Goal: Task Accomplishment & Management: Complete application form

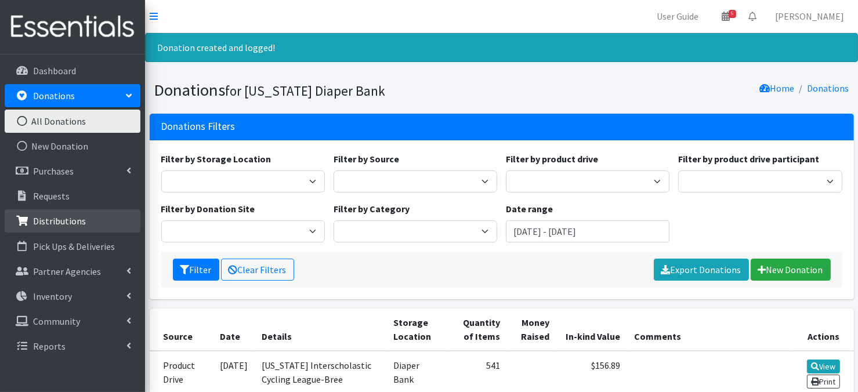
click at [86, 227] on link "Distributions" at bounding box center [73, 220] width 136 height 23
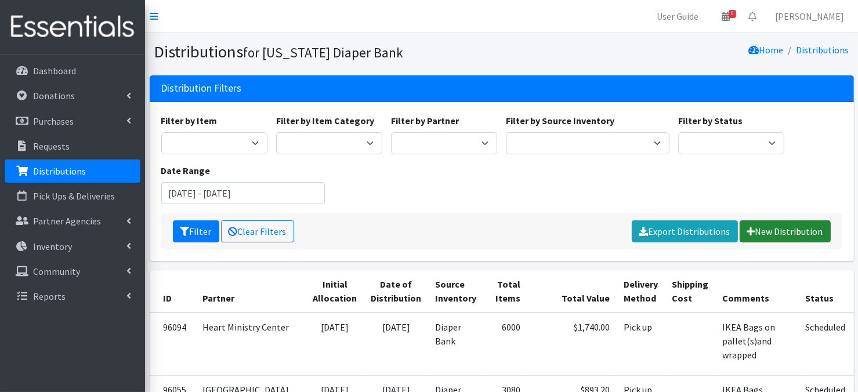
click at [774, 231] on link "New Distribution" at bounding box center [784, 231] width 91 height 22
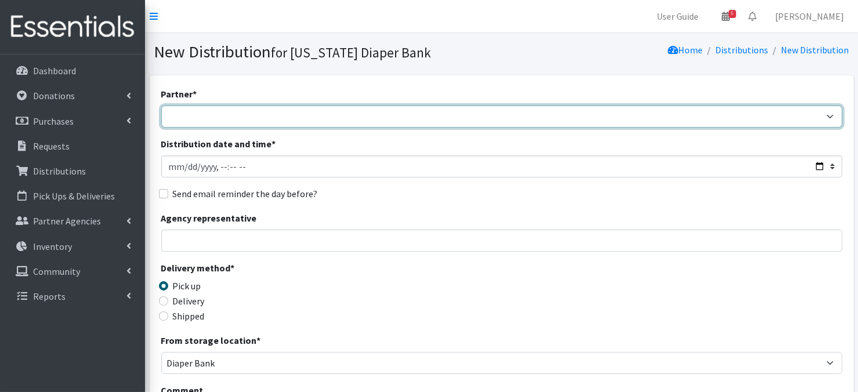
click at [202, 119] on select "Abide A Mother's Love [PERSON_NAME] Area Refugee Taskforce Big Brothers Big Sis…" at bounding box center [501, 117] width 681 height 22
select select "1749"
click at [161, 106] on select "Abide A Mother's Love [PERSON_NAME] Area Refugee Taskforce Big Brothers Big Sis…" at bounding box center [501, 117] width 681 height 22
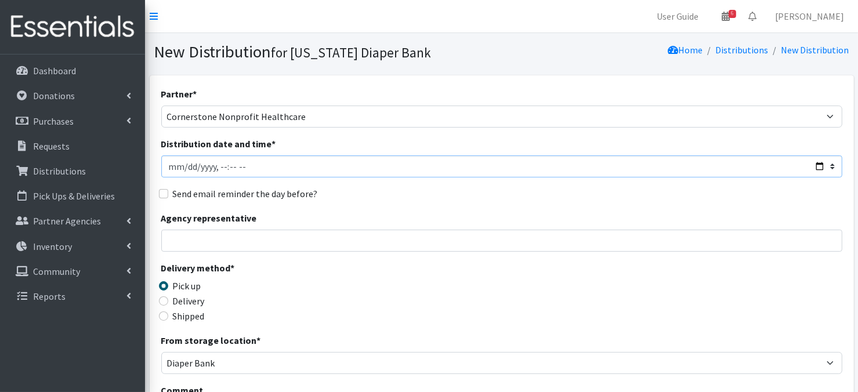
click at [183, 166] on input "Distribution date and time *" at bounding box center [501, 166] width 681 height 22
click at [216, 164] on input "Distribution date and time *" at bounding box center [501, 166] width 681 height 22
type input "[DATE]T10:45"
click at [311, 257] on div "Partner * Abide A Mother's Love [PERSON_NAME] Area Refugee Taskforce Big Brothe…" at bounding box center [501, 351] width 681 height 528
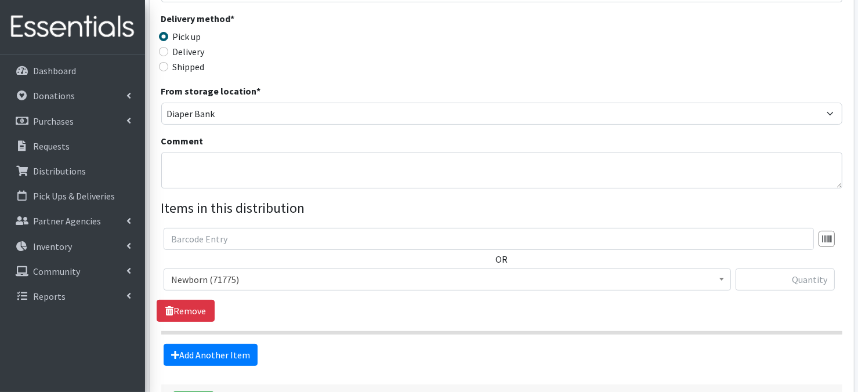
scroll to position [256, 0]
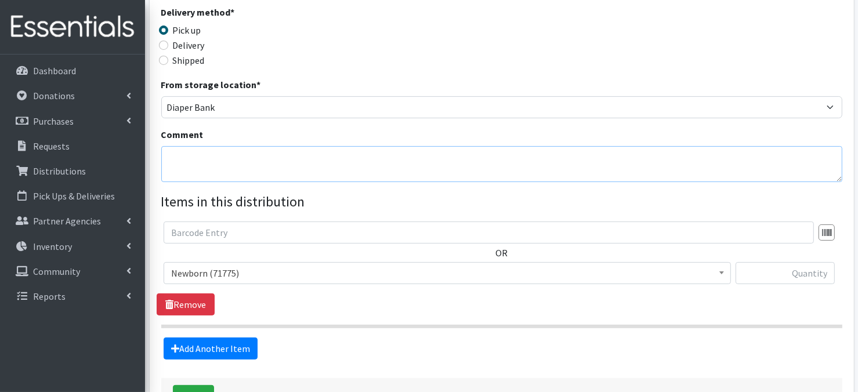
click at [186, 159] on textarea "Comment" at bounding box center [501, 164] width 681 height 36
paste textarea "IKEA Bags on Pallet(s)"
type textarea "IKEA Bags on Pallet(s)"
click at [511, 74] on div "Delivery method * Pick up Delivery Shipped Shipping cost" at bounding box center [501, 41] width 681 height 72
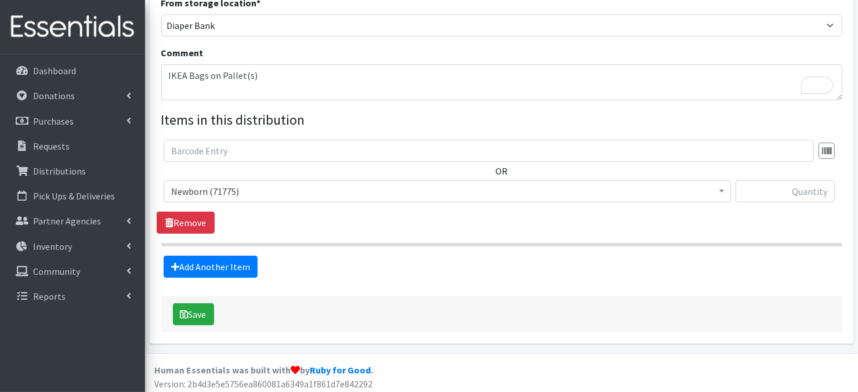
scroll to position [341, 0]
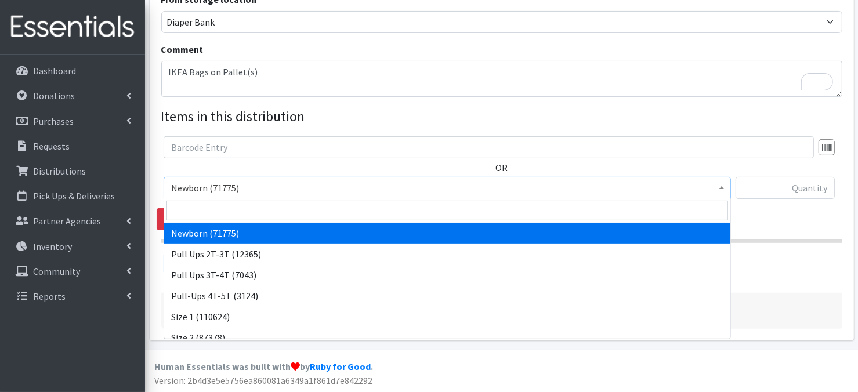
click at [724, 187] on span at bounding box center [722, 186] width 12 height 18
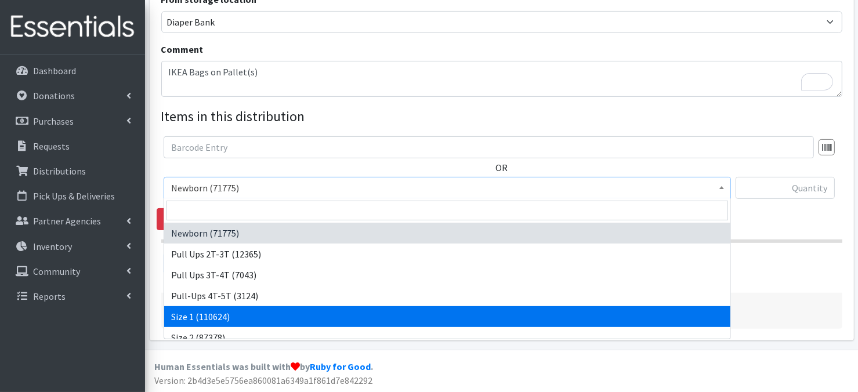
select select "3682"
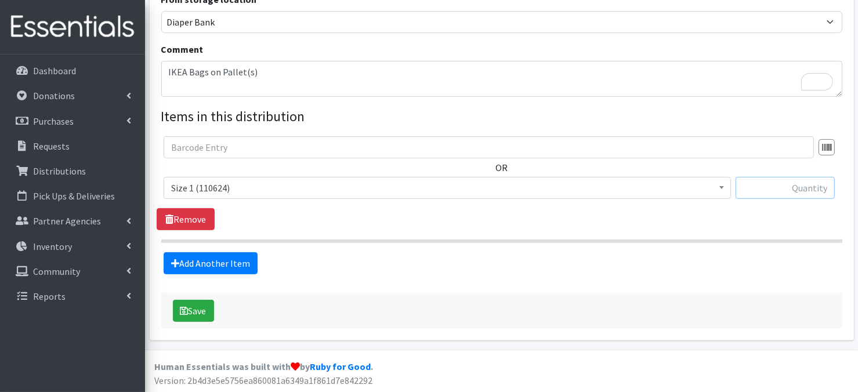
click at [775, 189] on input "text" at bounding box center [784, 188] width 99 height 22
type input "400"
click at [218, 266] on link "Add Another Item" at bounding box center [211, 263] width 94 height 22
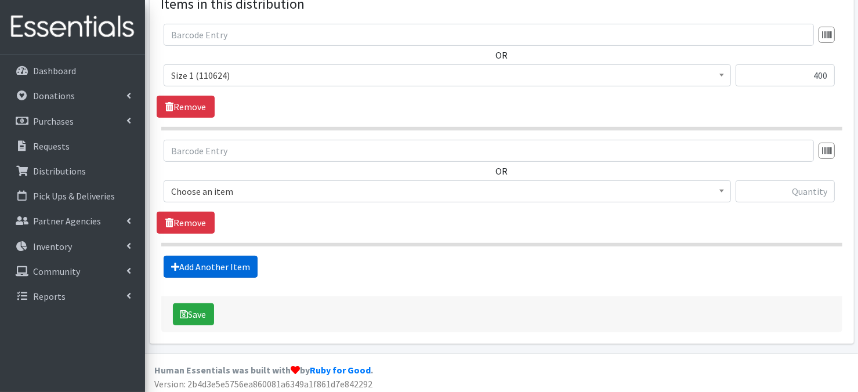
scroll to position [456, 0]
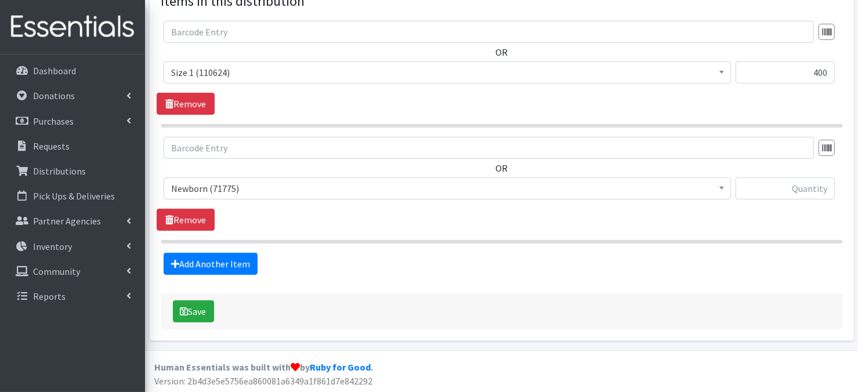
click at [718, 190] on span at bounding box center [722, 187] width 12 height 18
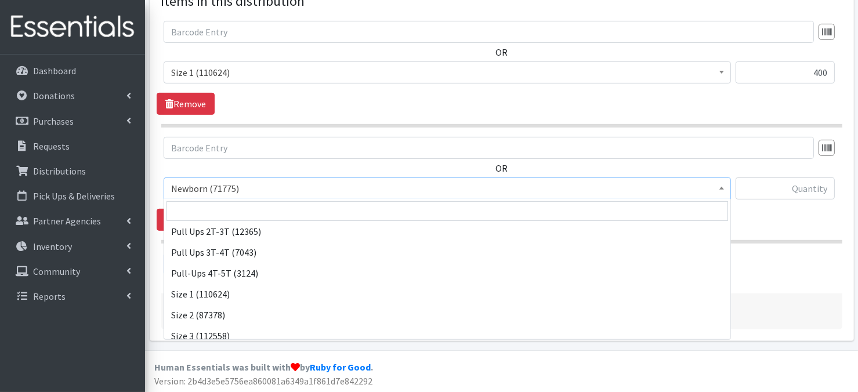
scroll to position [46, 0]
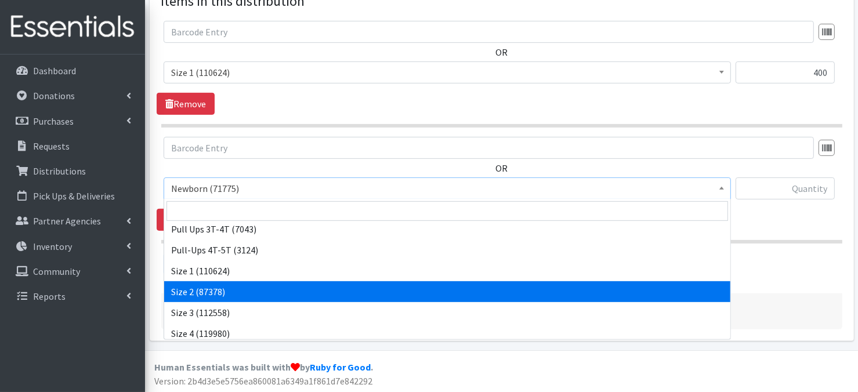
select select "3683"
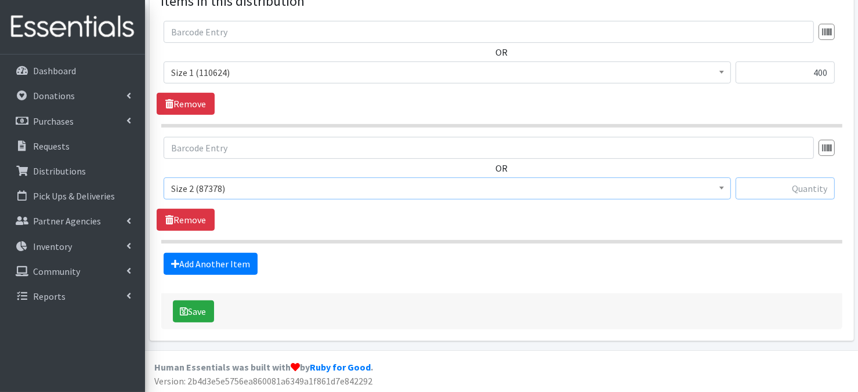
click at [789, 188] on input "text" at bounding box center [784, 188] width 99 height 22
type input "400"
click at [212, 264] on link "Add Another Item" at bounding box center [211, 264] width 94 height 22
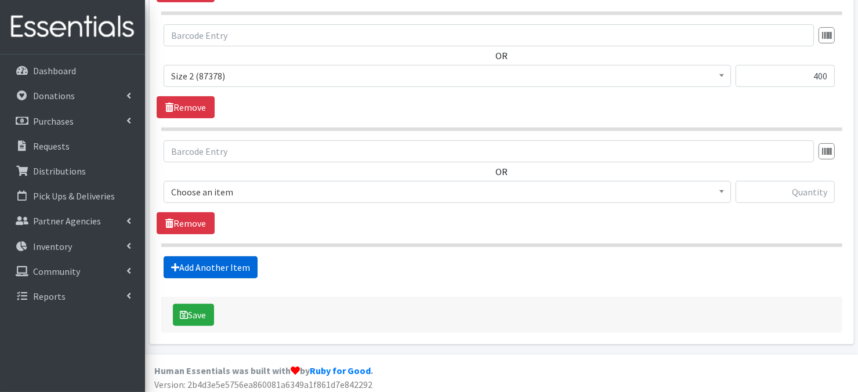
scroll to position [572, 0]
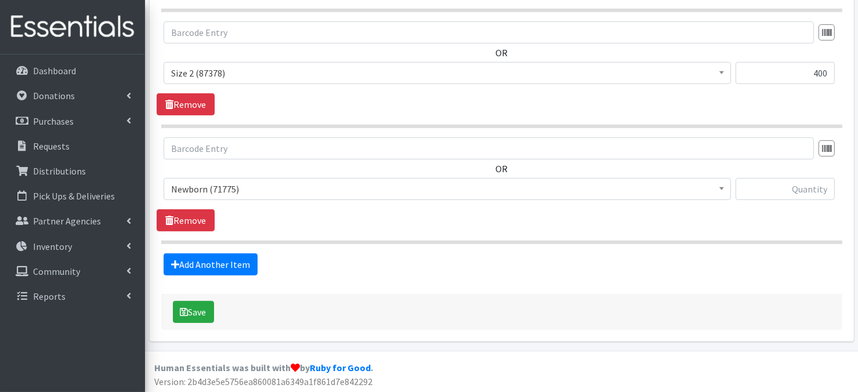
click at [724, 193] on span at bounding box center [722, 188] width 12 height 18
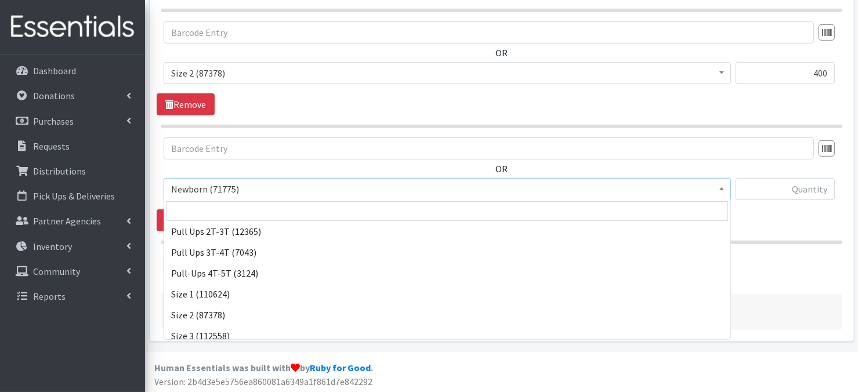
scroll to position [46, 0]
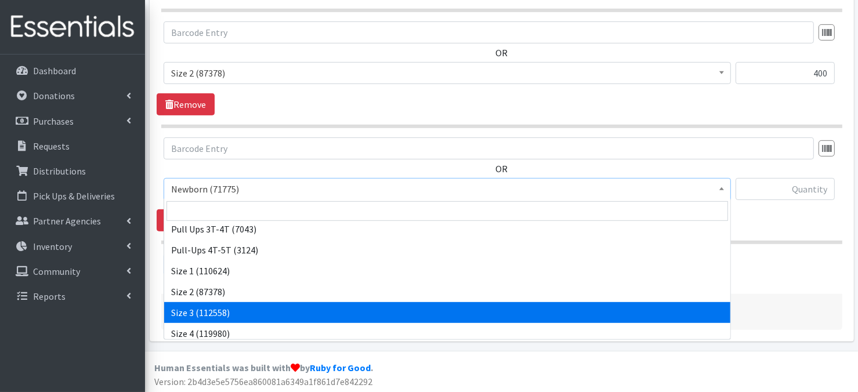
select select "3684"
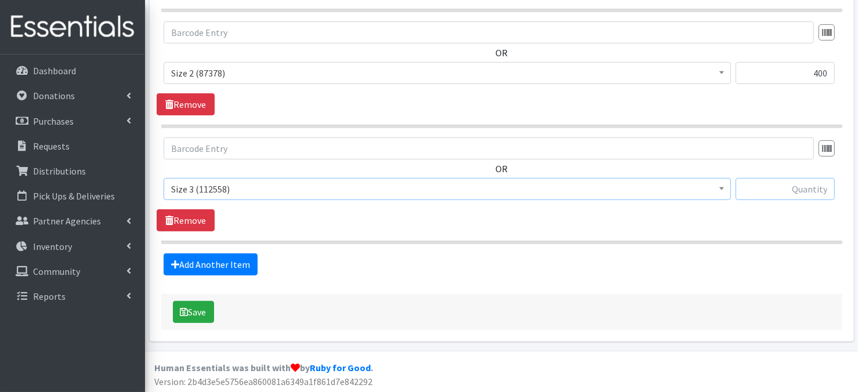
click at [769, 191] on input "text" at bounding box center [784, 189] width 99 height 22
type input "300"
click at [209, 264] on link "Add Another Item" at bounding box center [211, 264] width 94 height 22
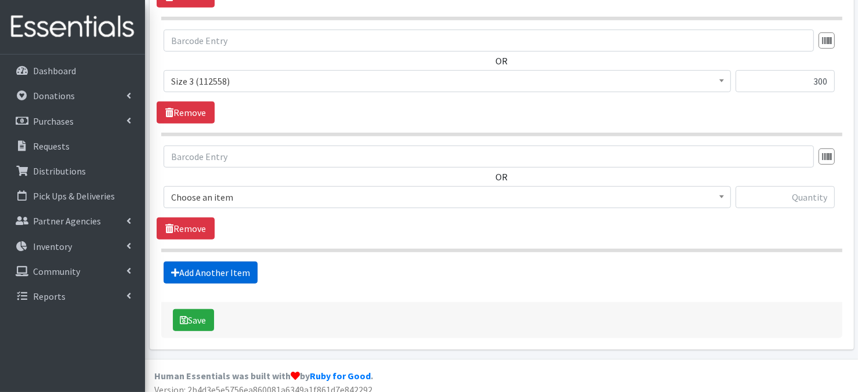
scroll to position [687, 0]
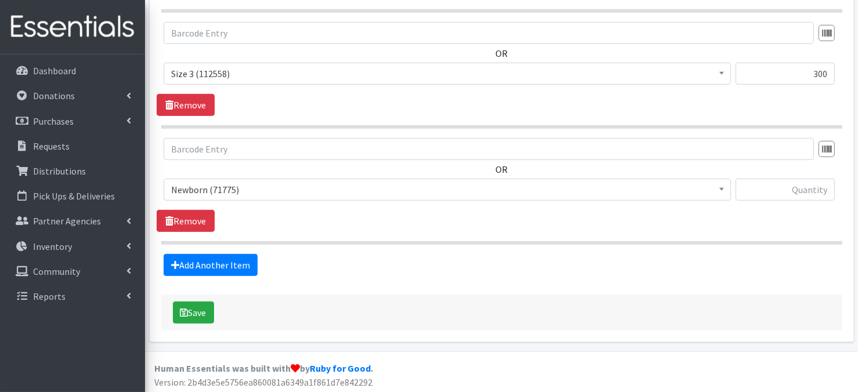
click at [717, 188] on span at bounding box center [722, 188] width 12 height 18
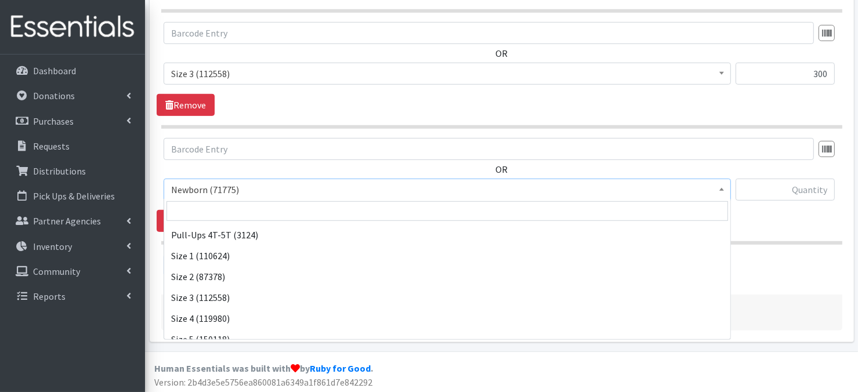
scroll to position [70, 0]
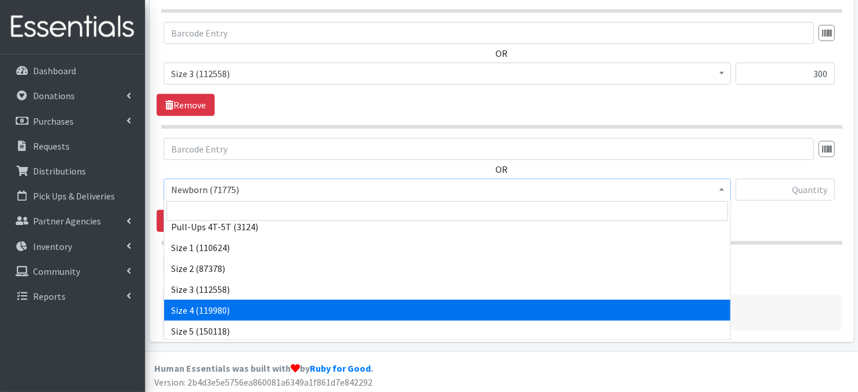
drag, startPoint x: 207, startPoint y: 308, endPoint x: 274, endPoint y: 256, distance: 84.7
select select "3685"
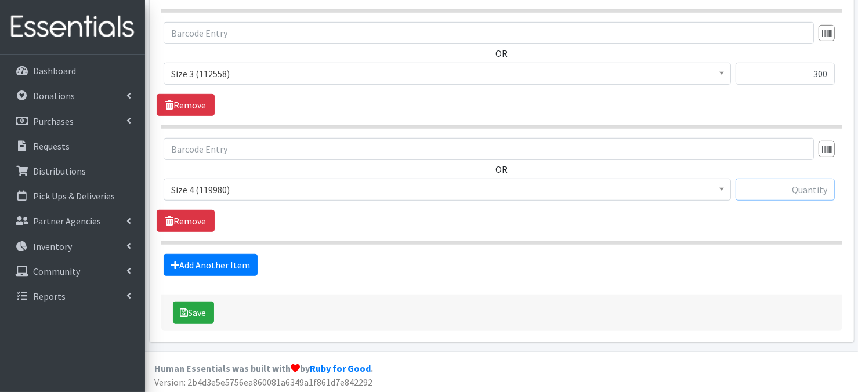
click at [770, 188] on input "text" at bounding box center [784, 190] width 99 height 22
type input "300"
click at [241, 263] on link "Add Another Item" at bounding box center [211, 265] width 94 height 22
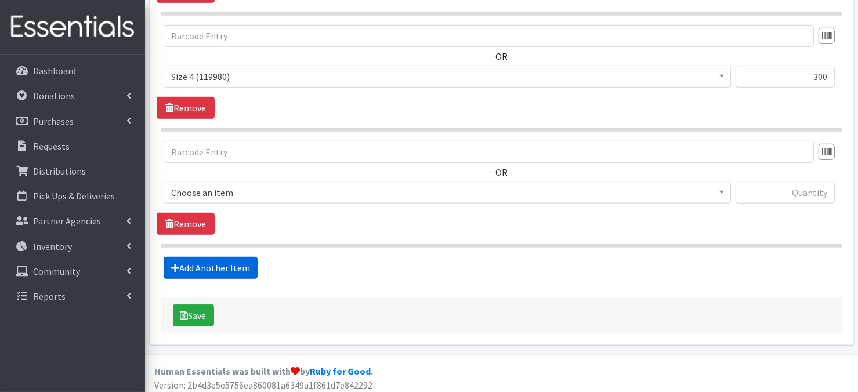
scroll to position [803, 0]
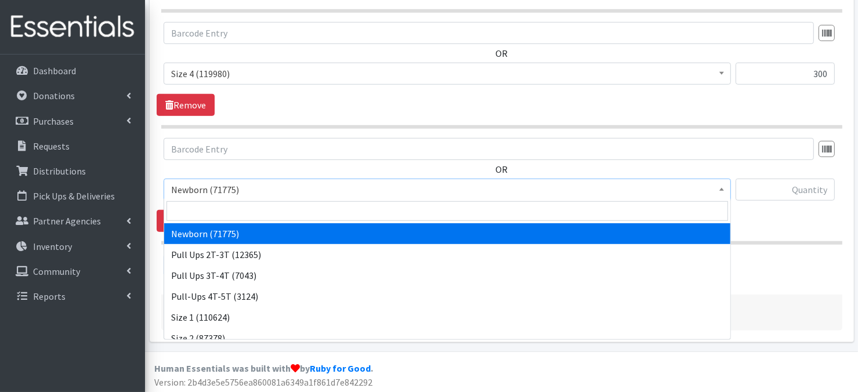
click at [720, 193] on span at bounding box center [722, 188] width 12 height 18
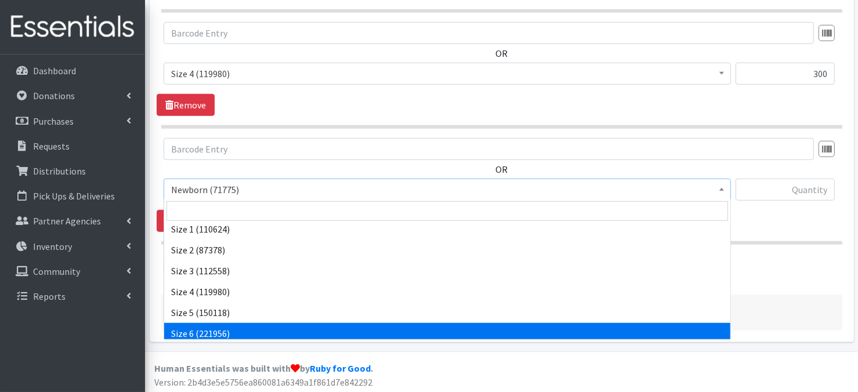
scroll to position [93, 0]
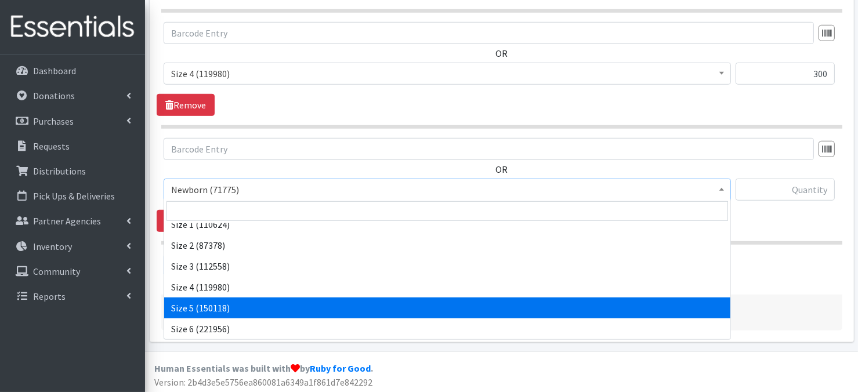
drag, startPoint x: 274, startPoint y: 310, endPoint x: 508, endPoint y: 243, distance: 243.2
select select "3686"
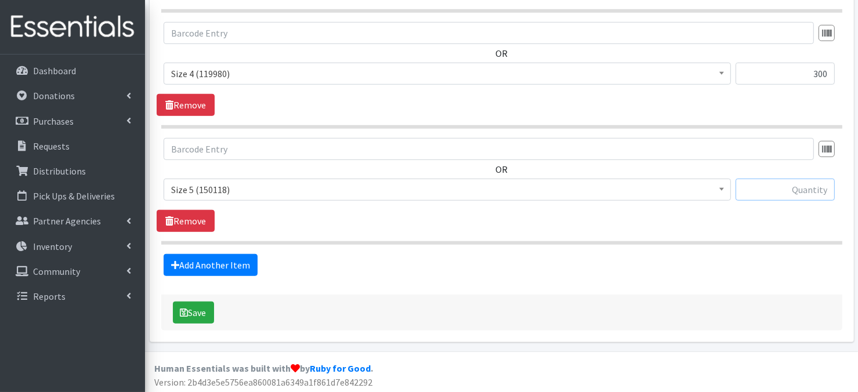
click at [793, 190] on input "text" at bounding box center [784, 190] width 99 height 22
type input "300"
click at [205, 260] on link "Add Another Item" at bounding box center [211, 265] width 94 height 22
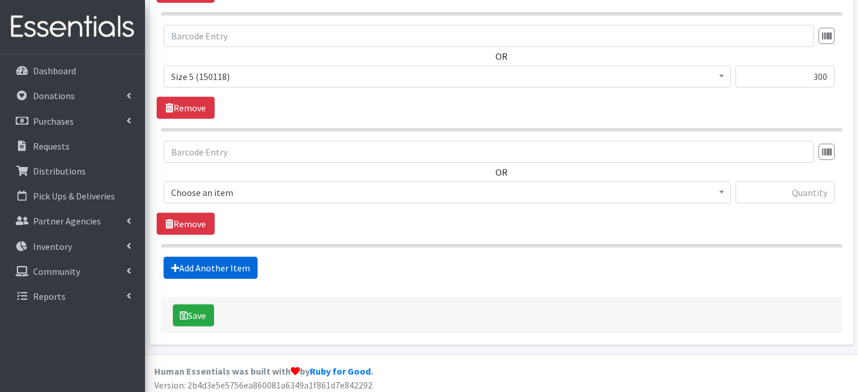
scroll to position [919, 0]
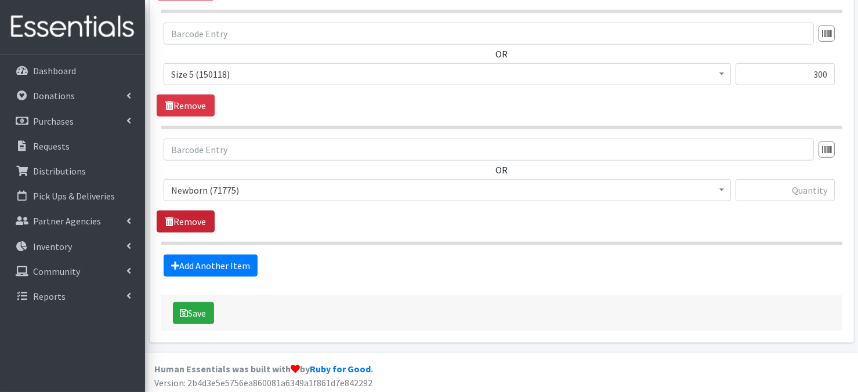
click at [206, 223] on link "Remove" at bounding box center [186, 222] width 58 height 22
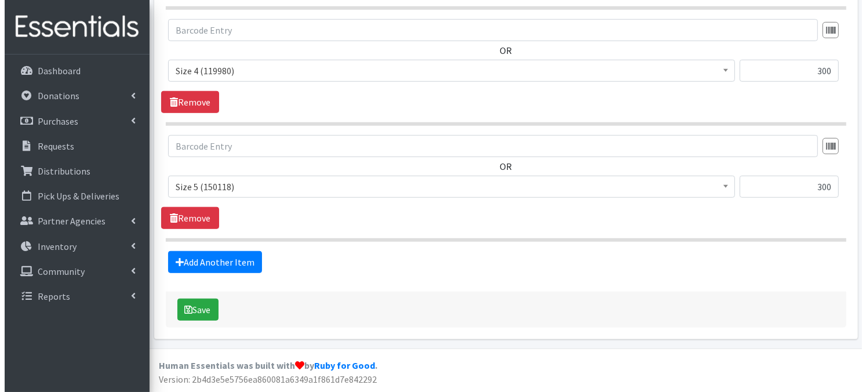
scroll to position [803, 0]
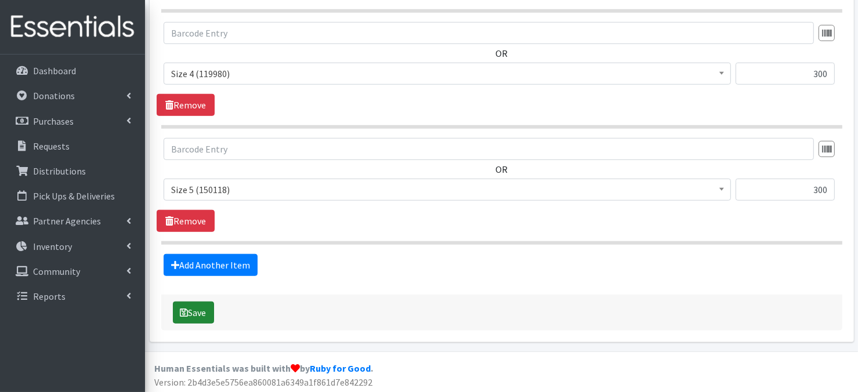
click at [194, 313] on button "Save" at bounding box center [193, 313] width 41 height 22
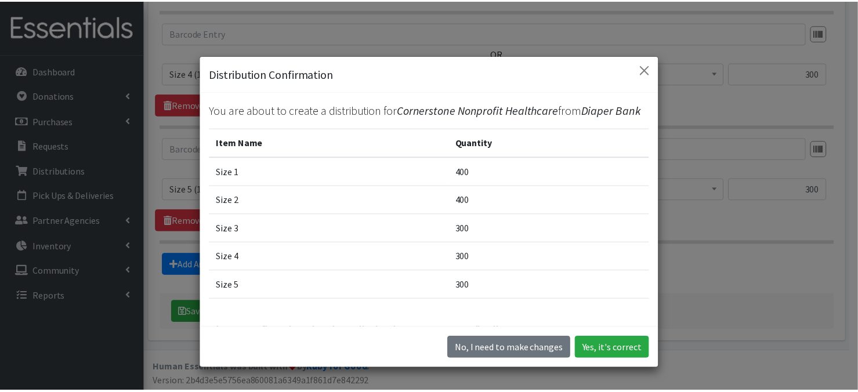
scroll to position [30, 0]
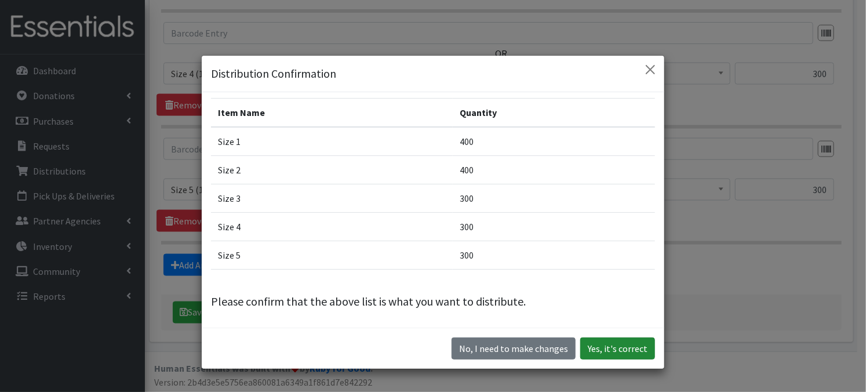
click at [618, 349] on button "Yes, it's correct" at bounding box center [617, 349] width 75 height 22
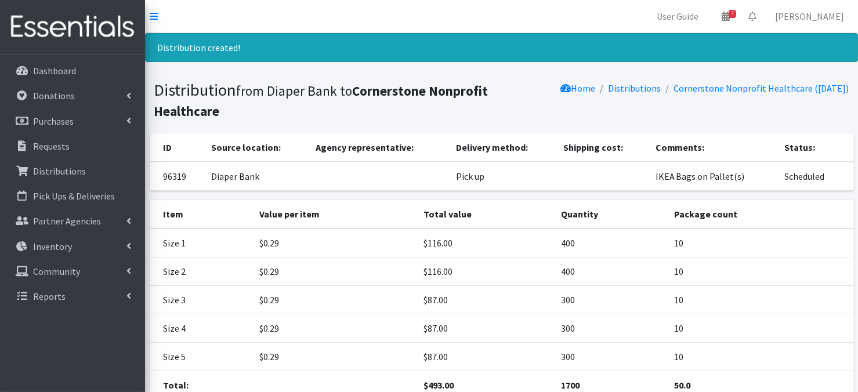
scroll to position [95, 0]
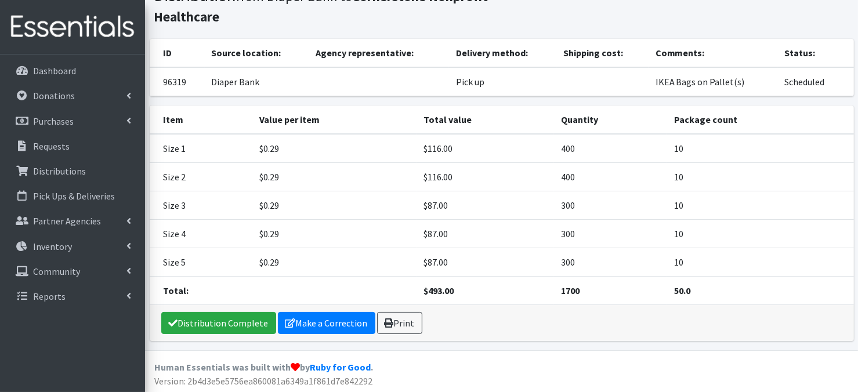
drag, startPoint x: 391, startPoint y: 320, endPoint x: 605, endPoint y: 332, distance: 214.3
click at [391, 320] on link "Print" at bounding box center [399, 323] width 45 height 22
click at [109, 172] on link "Distributions" at bounding box center [73, 170] width 136 height 23
